Goal: Task Accomplishment & Management: Manage account settings

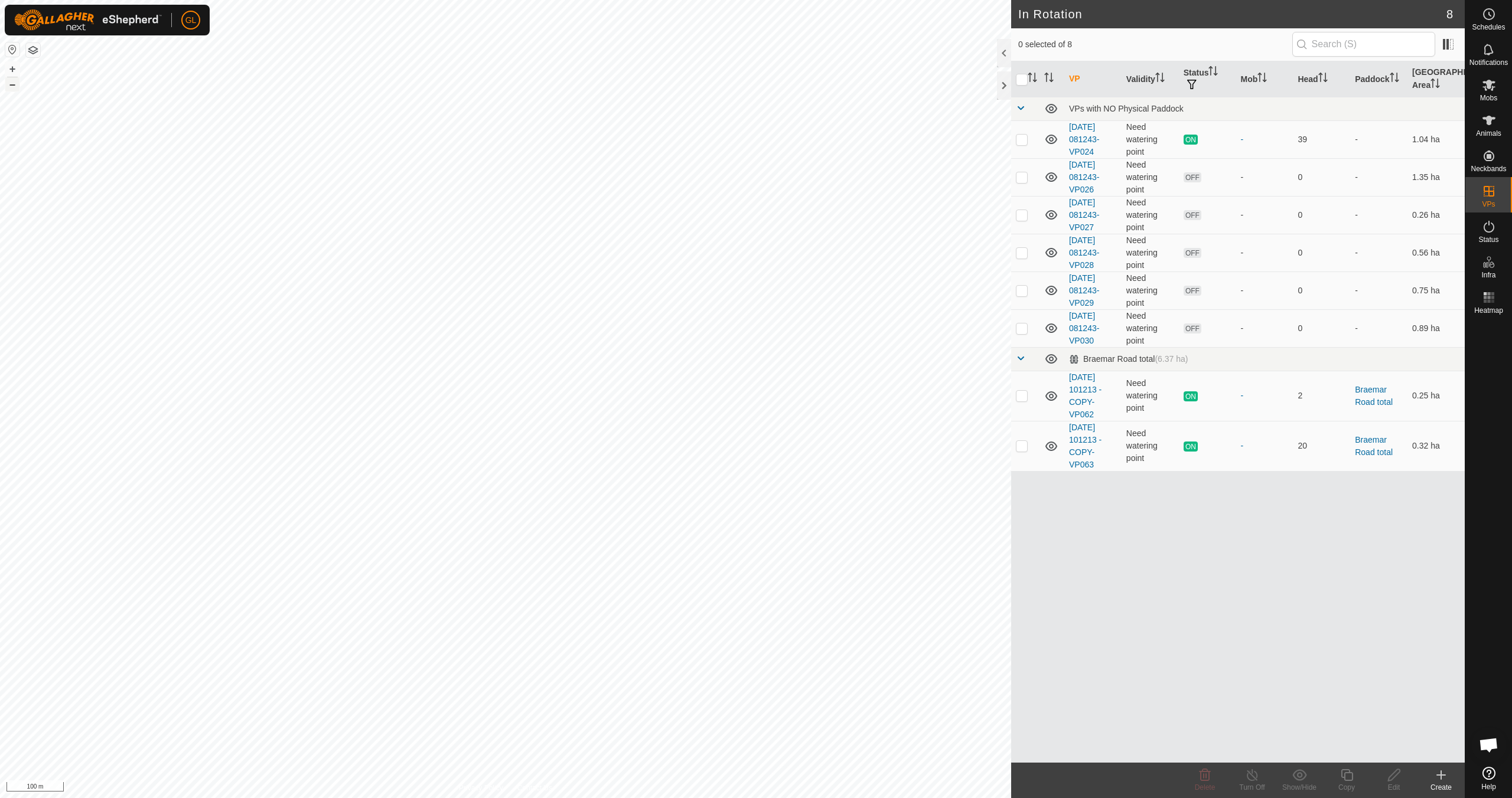
click at [13, 83] on button "–" at bounding box center [12, 84] width 14 height 14
click at [12, 86] on button "–" at bounding box center [12, 84] width 14 height 14
click at [13, 66] on button "+" at bounding box center [12, 69] width 14 height 14
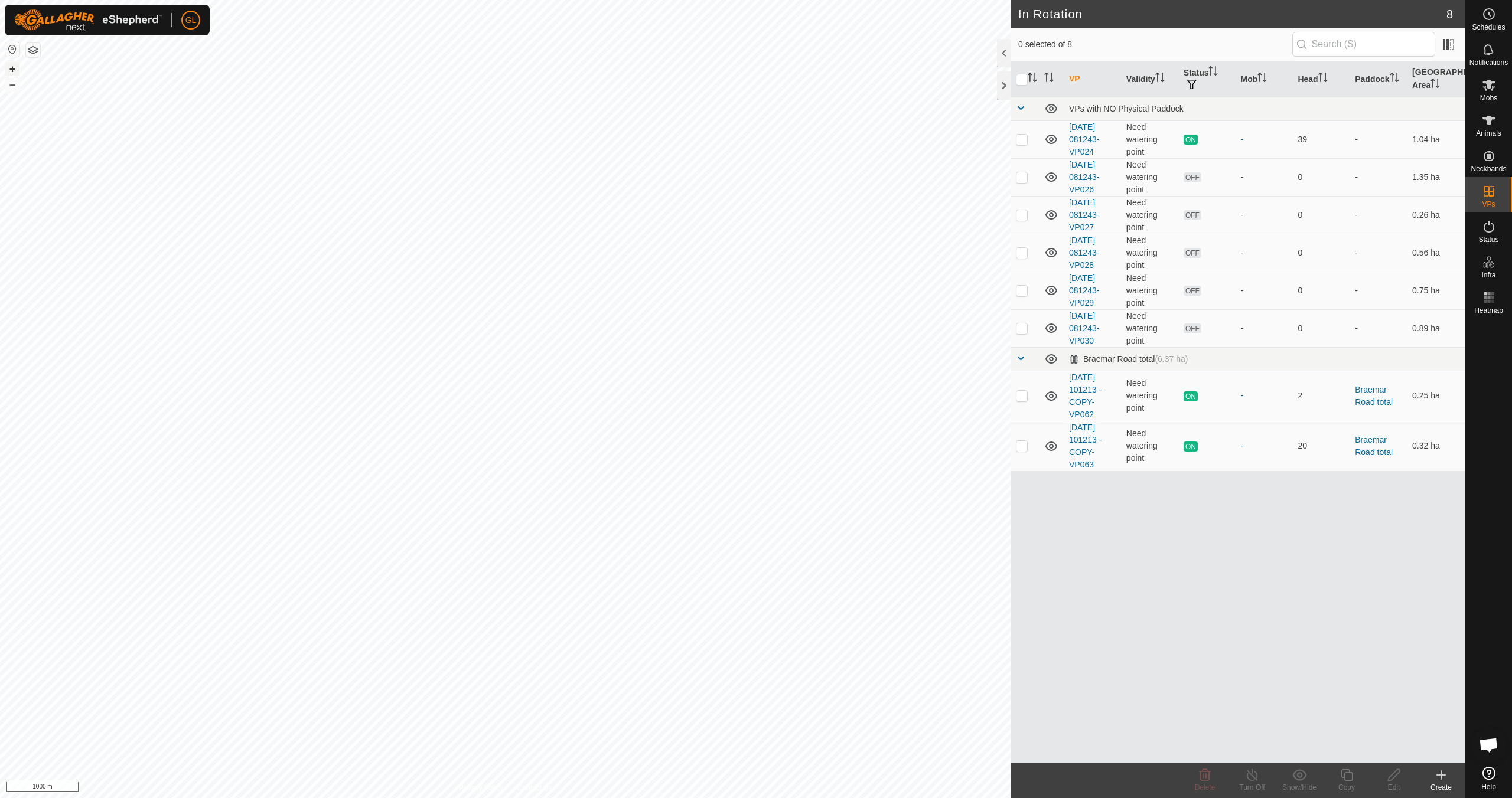
click at [13, 65] on button "+" at bounding box center [12, 69] width 14 height 14
click at [16, 71] on button "+" at bounding box center [12, 69] width 14 height 14
click at [11, 66] on button "+" at bounding box center [12, 69] width 14 height 14
click at [1490, 92] on icon at bounding box center [1488, 84] width 14 height 14
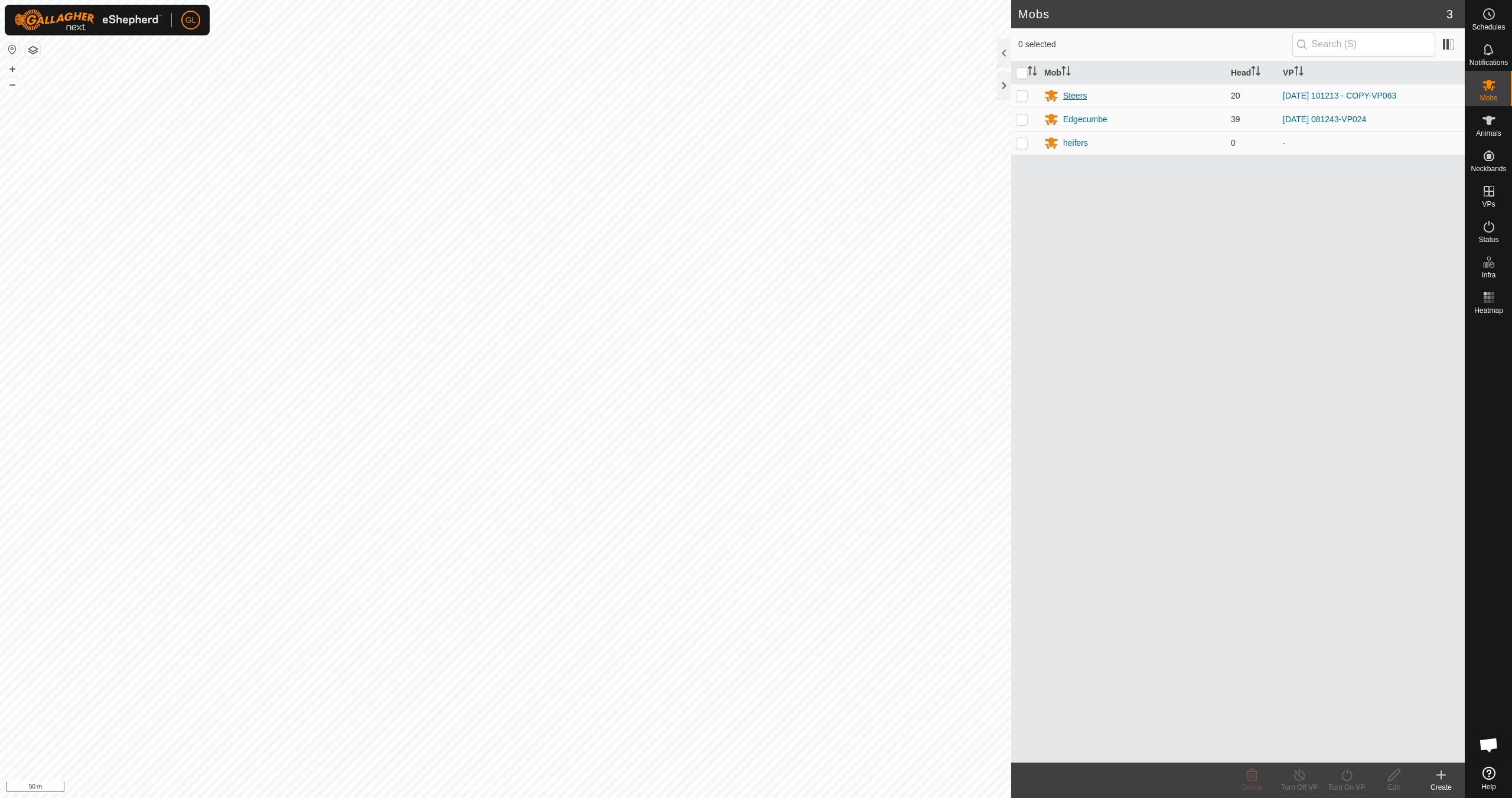
click at [1072, 94] on div "Steers" at bounding box center [1075, 95] width 24 height 13
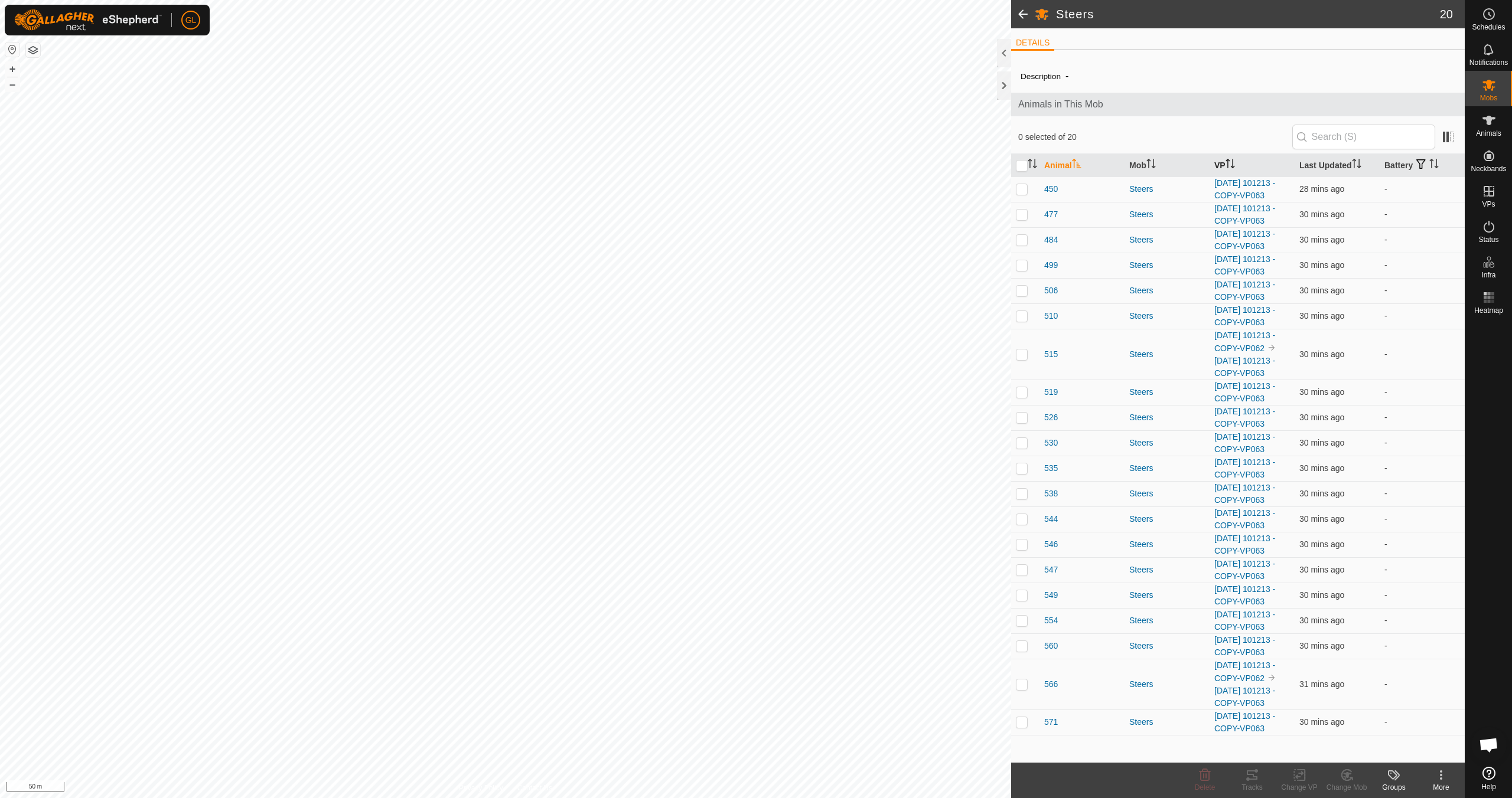
click at [1231, 161] on icon "Activate to sort" at bounding box center [1230, 163] width 9 height 9
click at [1437, 163] on icon "Activate to sort" at bounding box center [1436, 163] width 1 height 9
click at [1439, 163] on icon "Activate to sort" at bounding box center [1433, 163] width 9 height 9
click at [1434, 161] on icon "Activate to sort" at bounding box center [1433, 163] width 9 height 9
click at [1434, 161] on icon "Activate to sort" at bounding box center [1434, 163] width 9 height 9
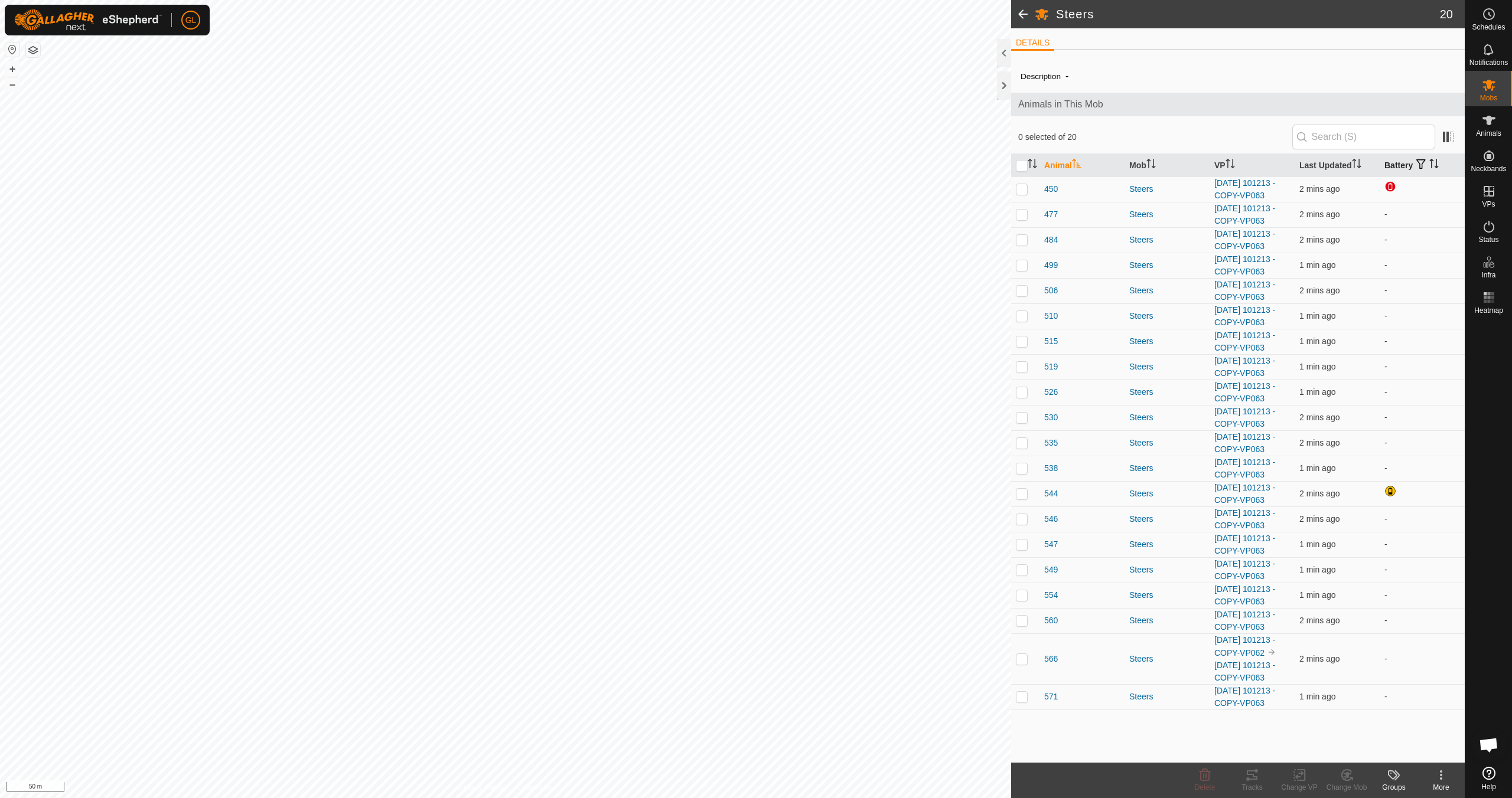
click at [1439, 162] on icon "Activate to sort" at bounding box center [1433, 163] width 9 height 9
click at [1023, 659] on p-checkbox at bounding box center [1021, 658] width 12 height 9
checkbox input "false"
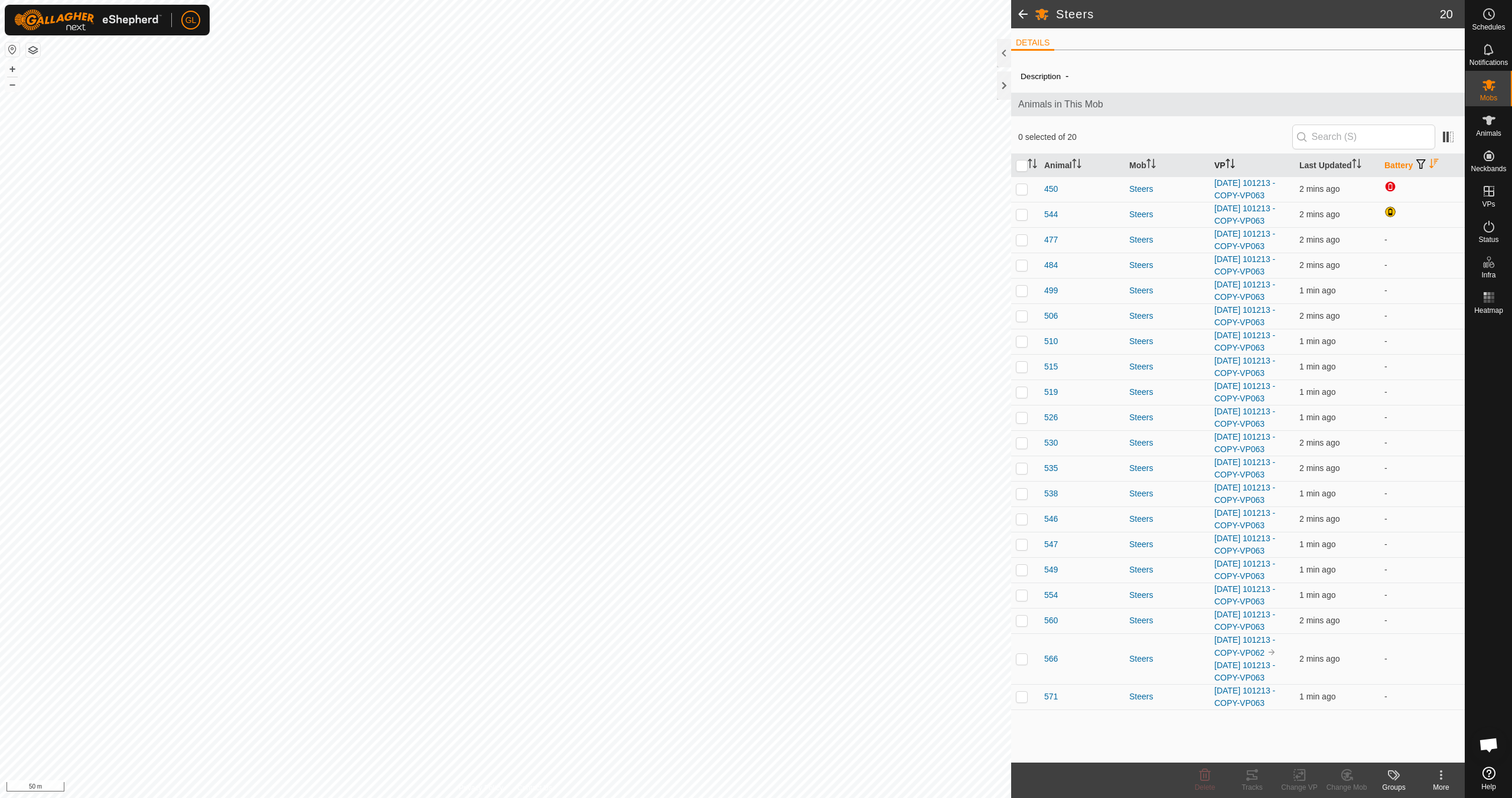
click at [1235, 163] on icon "Activate to sort" at bounding box center [1230, 163] width 9 height 9
click at [1021, 239] on p-checkbox at bounding box center [1021, 239] width 12 height 9
checkbox input "false"
click at [1021, 263] on p-checkbox at bounding box center [1021, 265] width 12 height 9
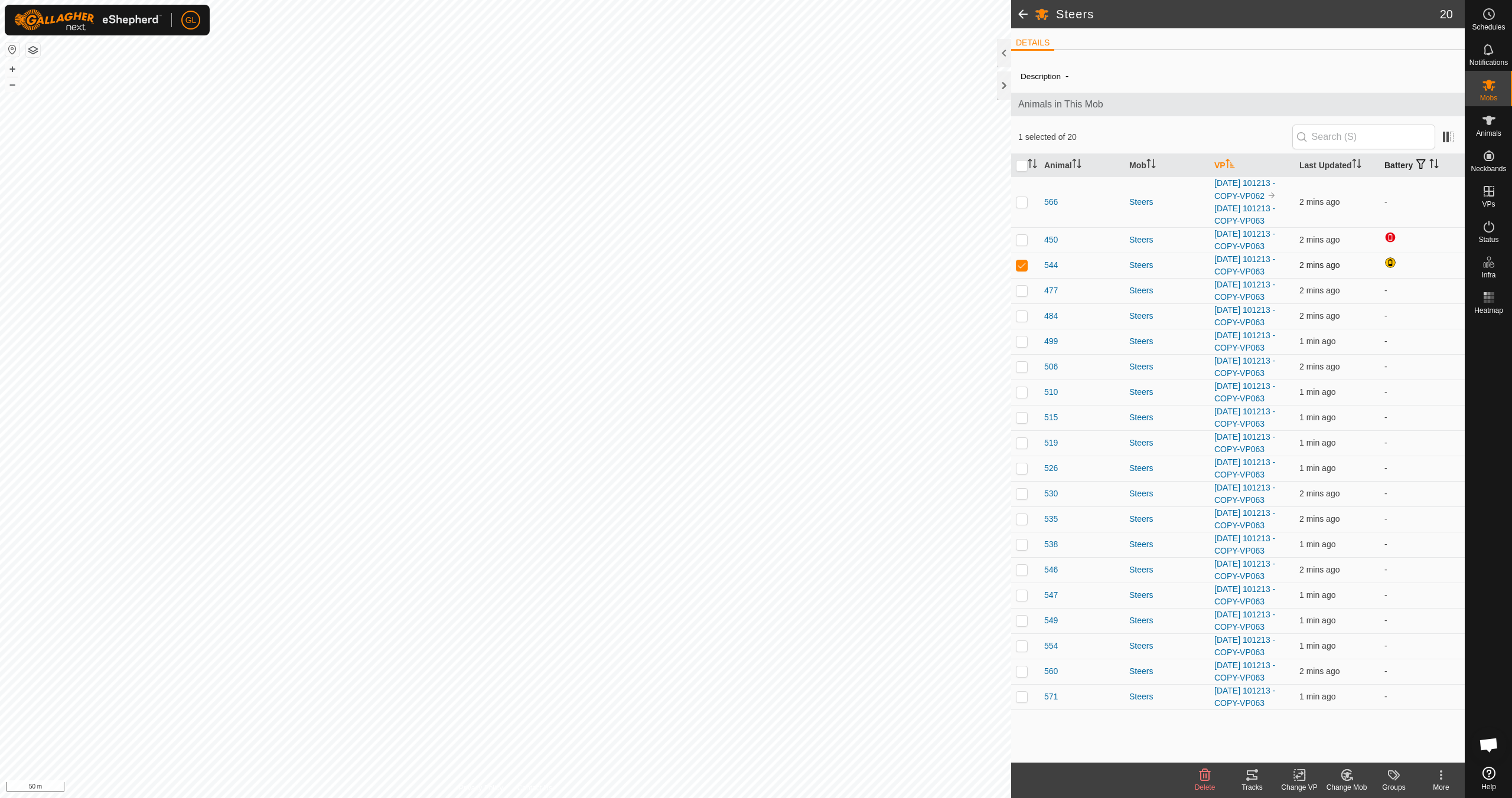
click at [1021, 263] on p-checkbox at bounding box center [1021, 265] width 12 height 9
checkbox input "false"
click at [1024, 419] on p-checkbox at bounding box center [1021, 417] width 12 height 9
click at [1022, 420] on p-checkbox at bounding box center [1021, 417] width 12 height 9
checkbox input "false"
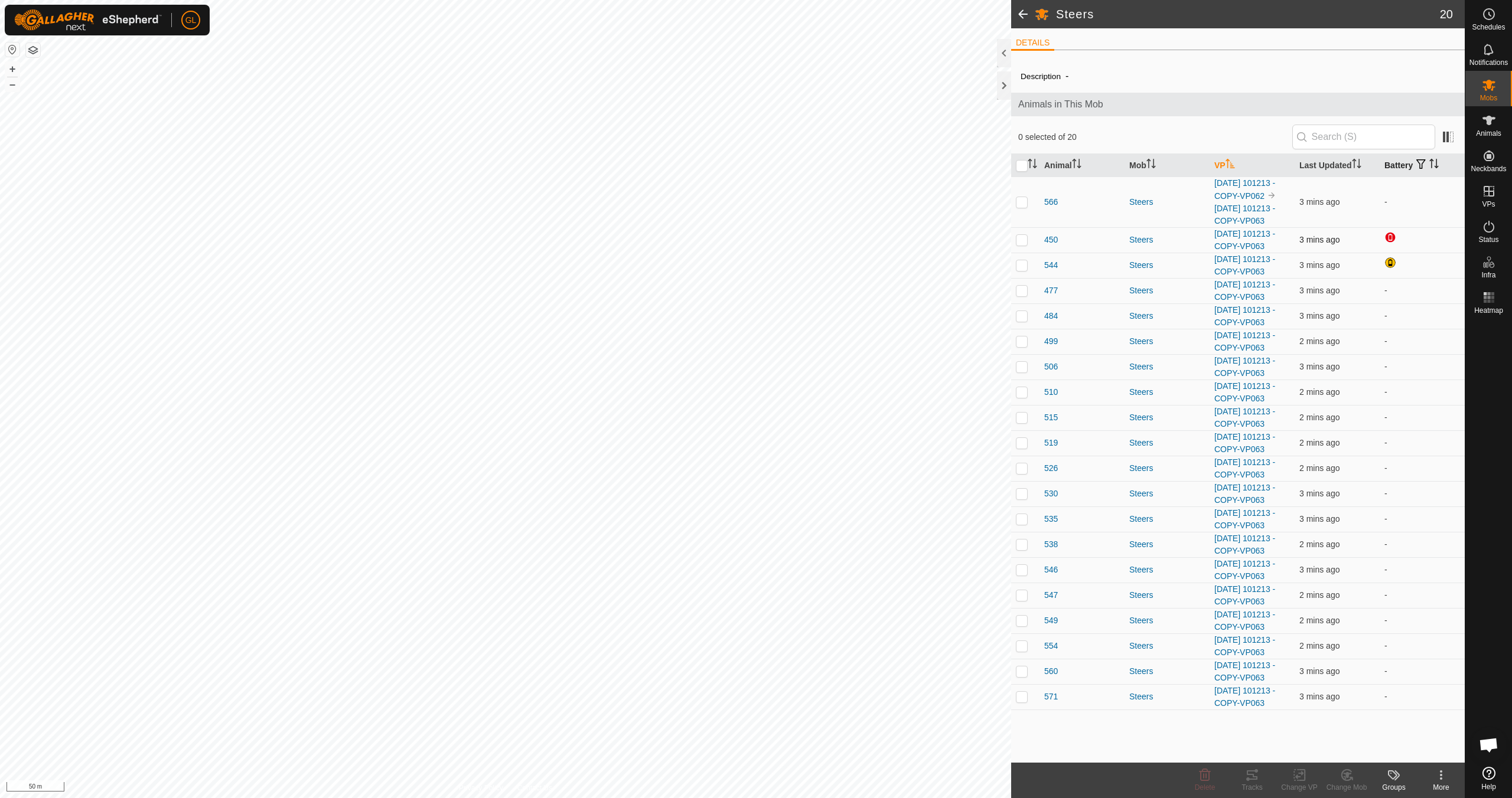
click at [1021, 238] on p-checkbox at bounding box center [1021, 239] width 12 height 9
checkbox input "true"
click at [1256, 777] on icon at bounding box center [1252, 774] width 11 height 9
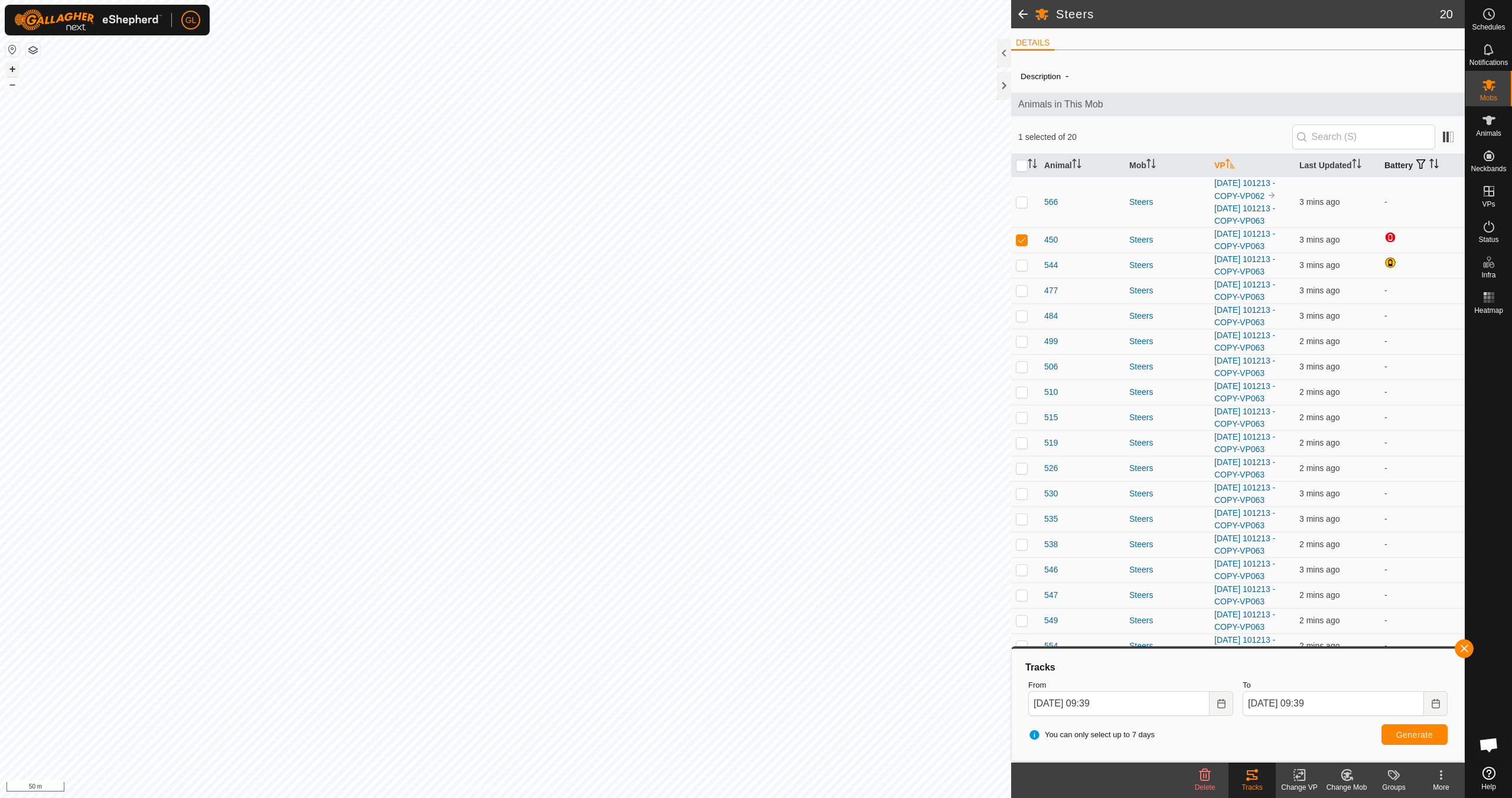
click at [10, 66] on button "+" at bounding box center [12, 69] width 14 height 14
click at [1461, 649] on button "button" at bounding box center [1464, 649] width 19 height 19
